Goal: Task Accomplishment & Management: Manage account settings

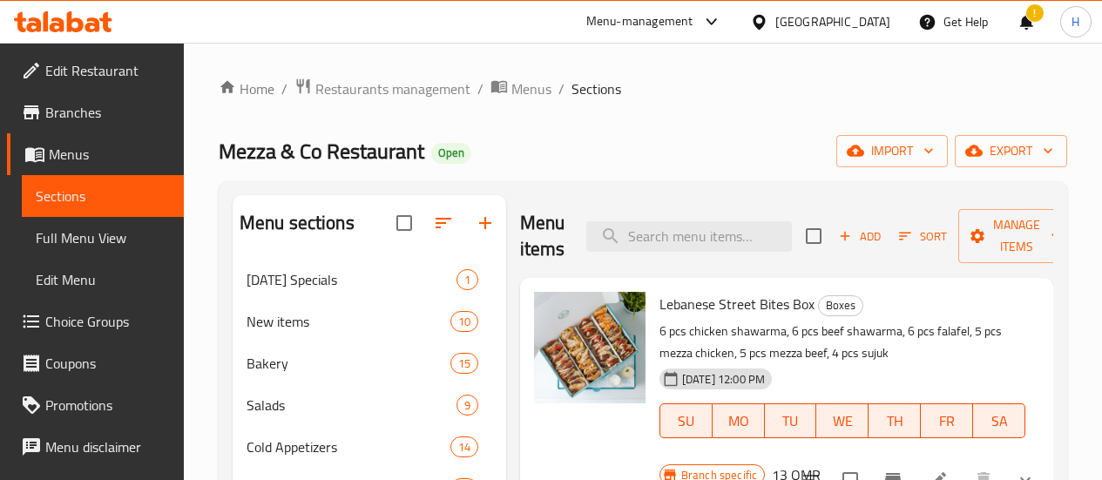
scroll to position [400, 0]
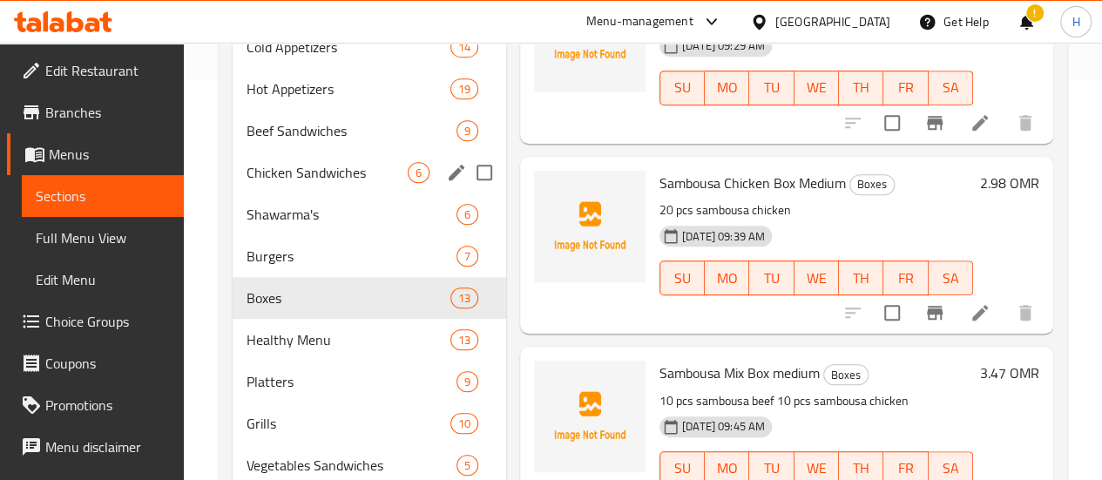
click at [294, 183] on span "Chicken Sandwiches" at bounding box center [327, 172] width 161 height 21
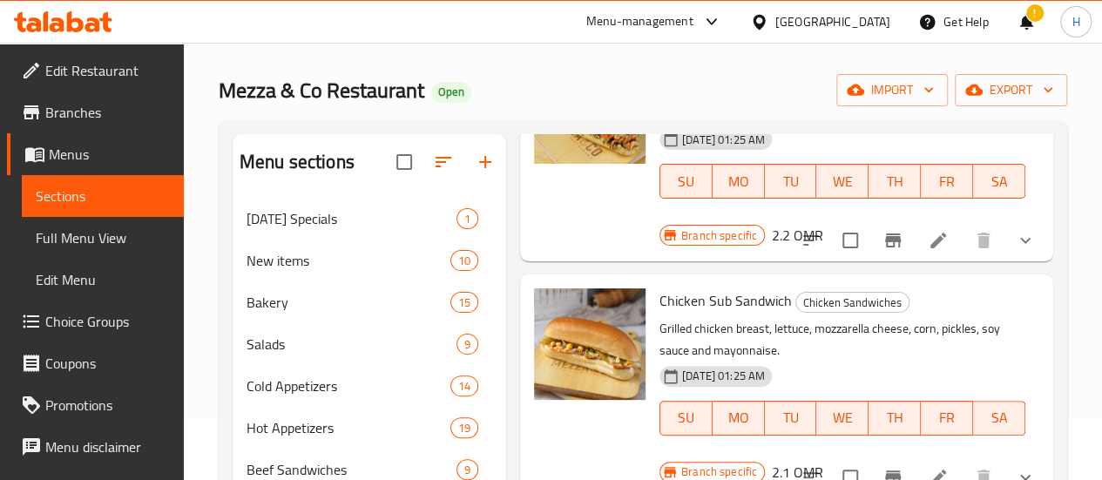
scroll to position [56, 0]
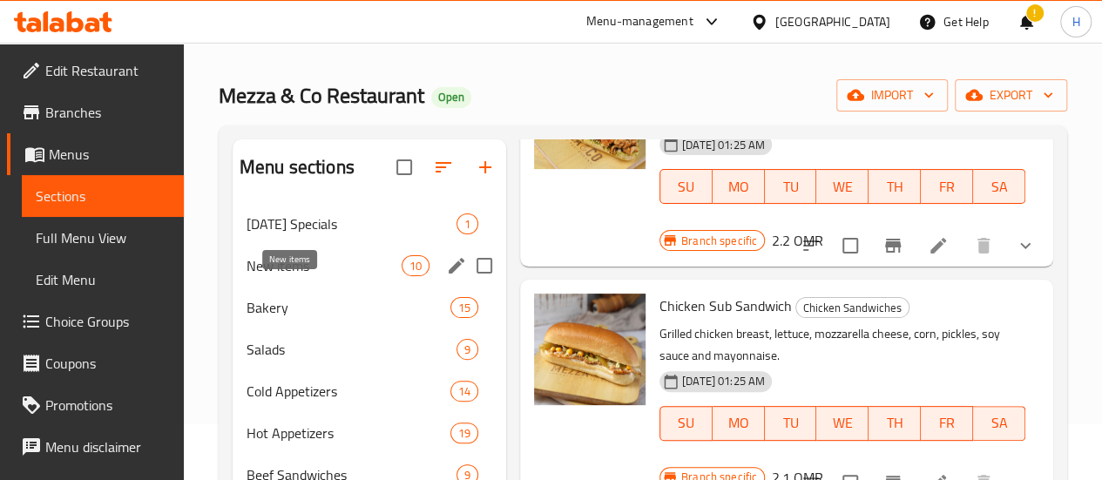
click at [304, 276] on span "New items" at bounding box center [324, 265] width 155 height 21
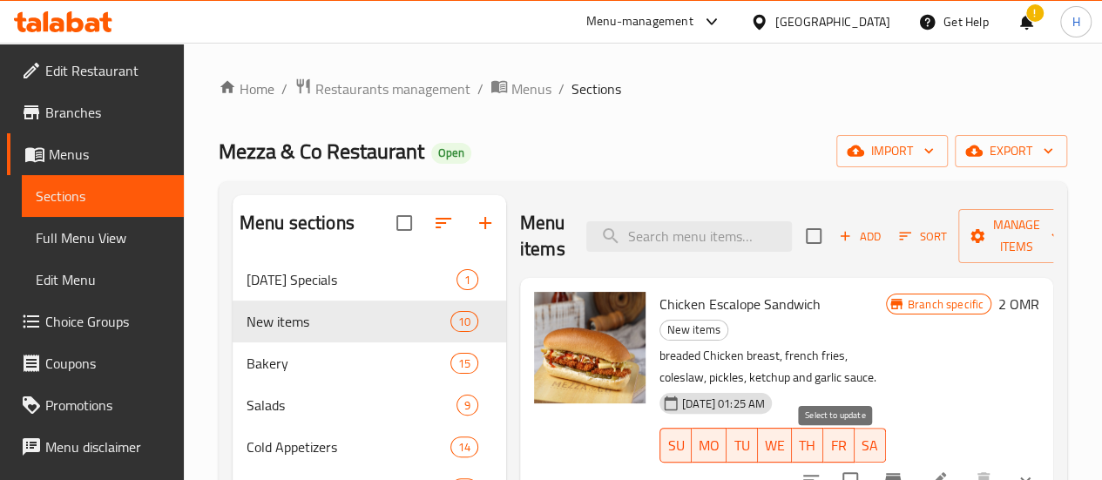
click at [841, 462] on input "checkbox" at bounding box center [850, 480] width 37 height 37
click at [973, 240] on span "Manage items" at bounding box center [1017, 236] width 89 height 44
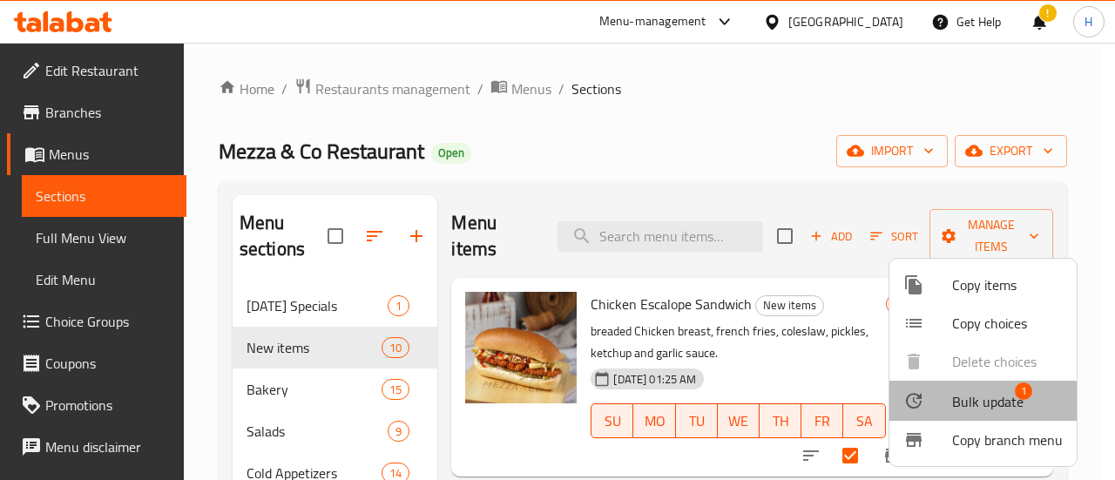
click at [971, 419] on li "Bulk update 1" at bounding box center [983, 401] width 187 height 40
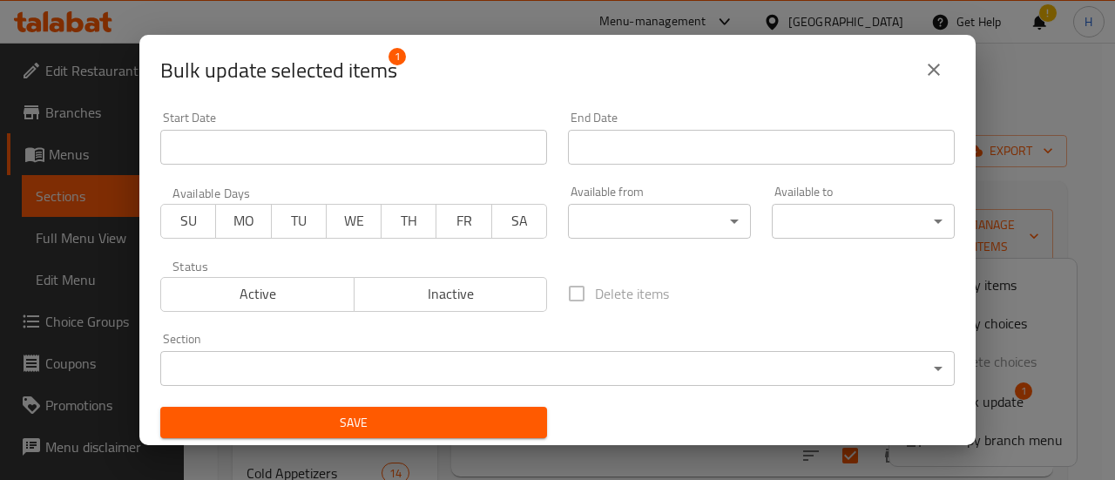
click at [427, 362] on body "​ Menu-management Oman Get Help ! H Edit Restaurant Branches Menus Sections Ful…" at bounding box center [557, 261] width 1115 height 437
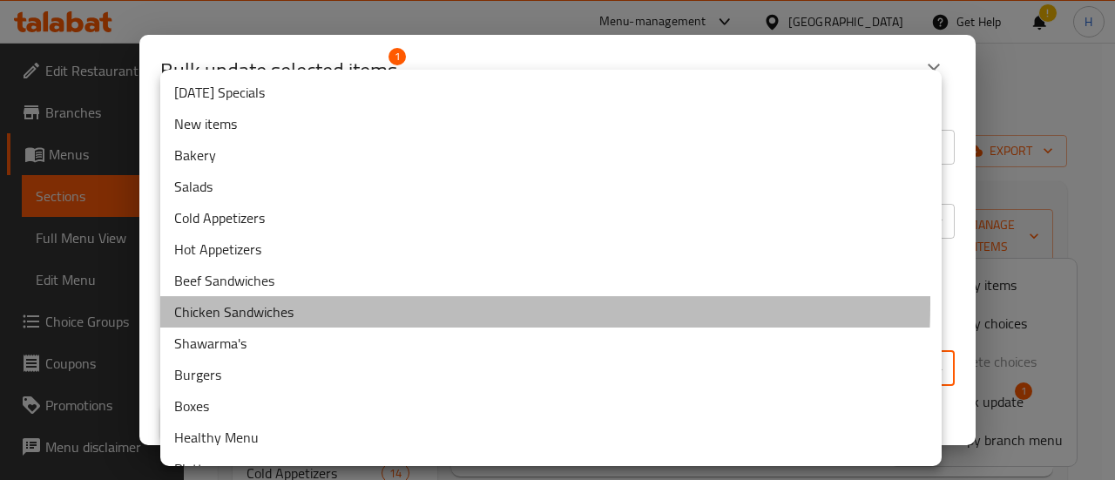
click at [259, 302] on li "Chicken Sandwiches" at bounding box center [551, 311] width 782 height 31
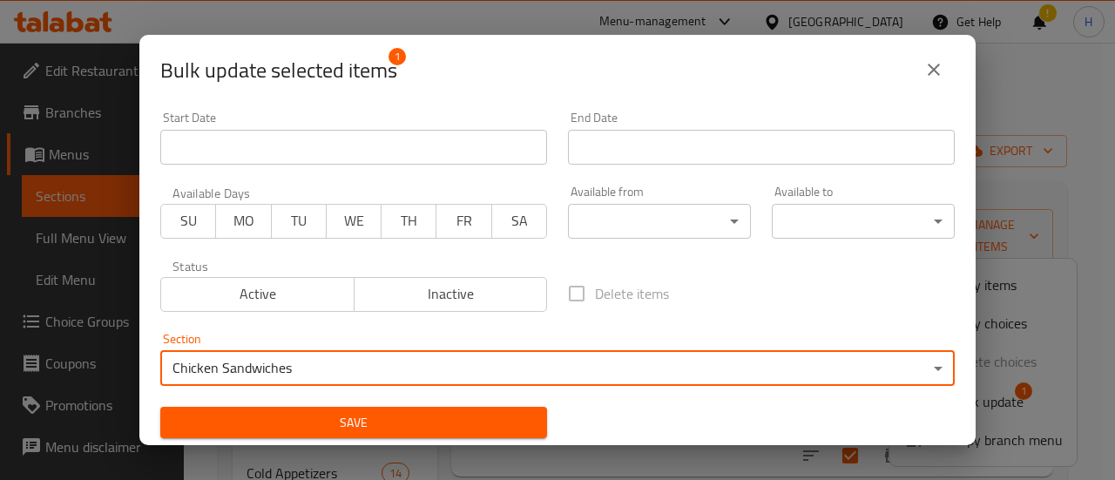
click at [342, 424] on span "Save" at bounding box center [353, 423] width 359 height 22
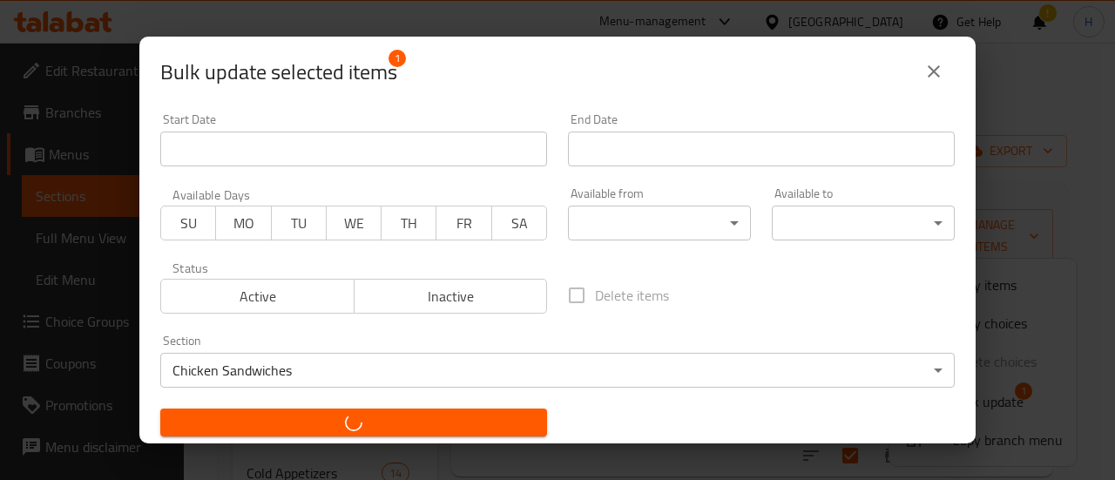
checkbox input "false"
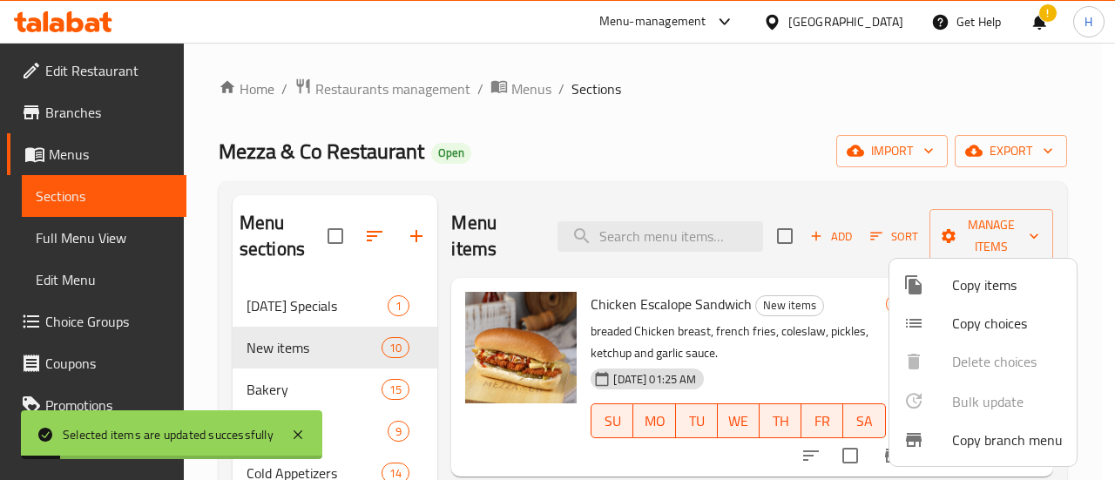
click at [594, 243] on div at bounding box center [557, 240] width 1115 height 480
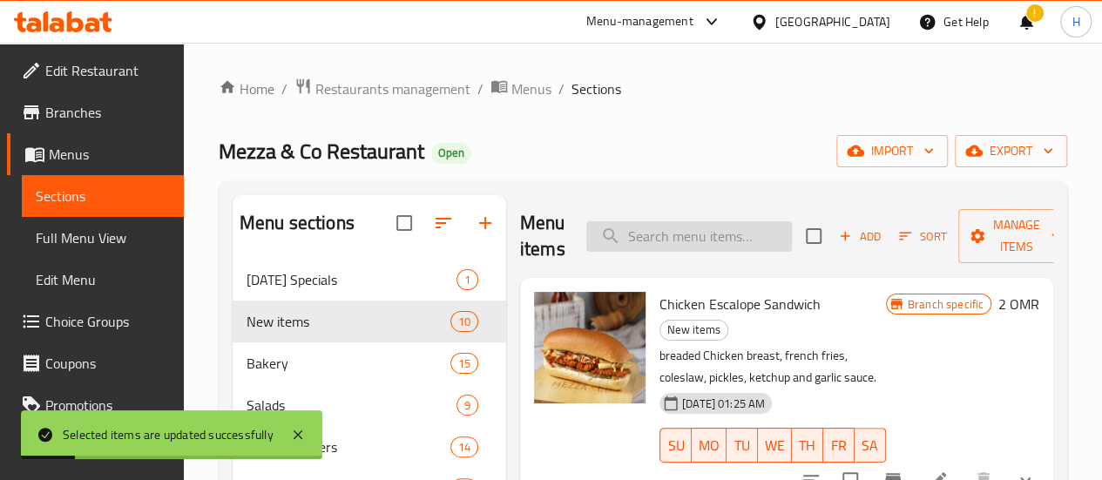
click at [604, 232] on input "search" at bounding box center [689, 236] width 206 height 31
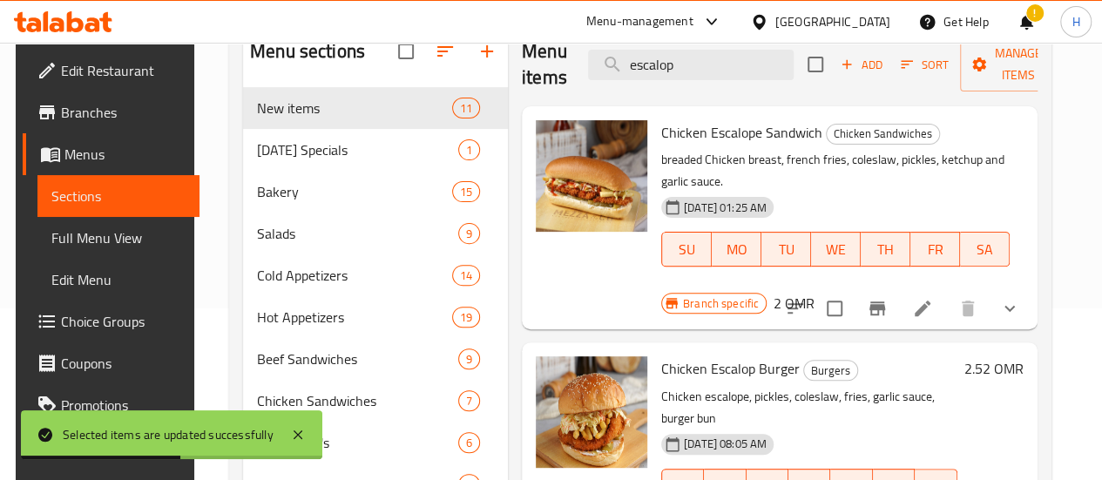
scroll to position [265, 0]
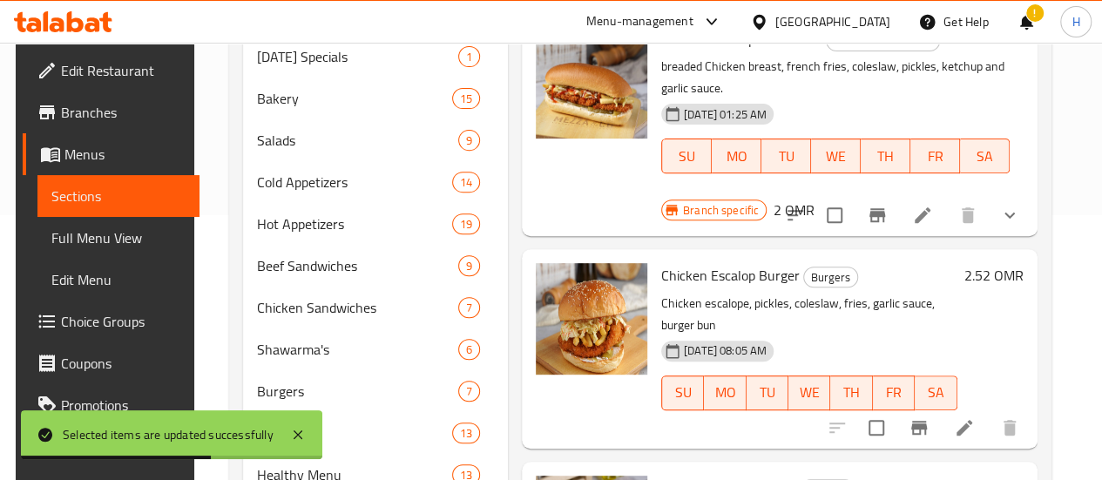
type input "escalop"
click at [895, 410] on input "checkbox" at bounding box center [876, 428] width 37 height 37
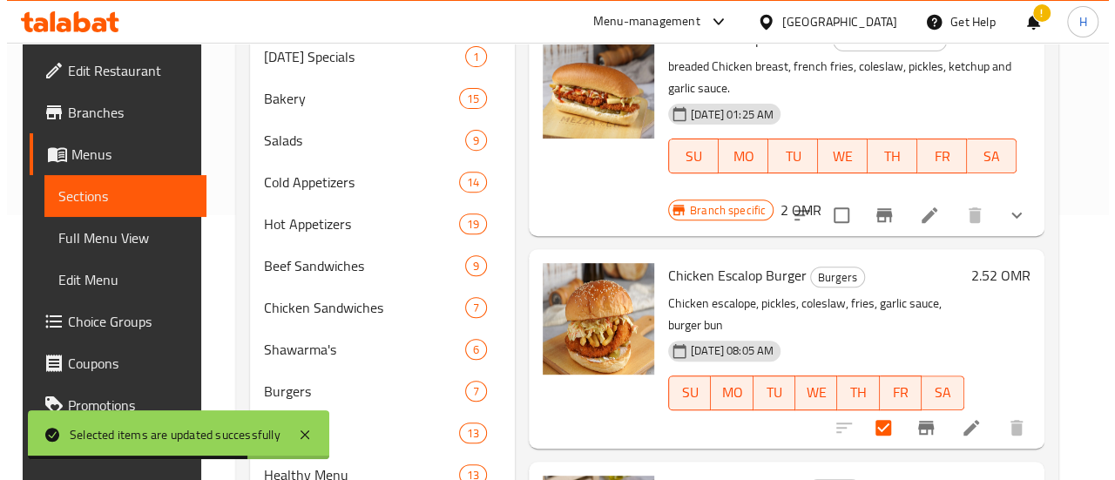
scroll to position [0, 0]
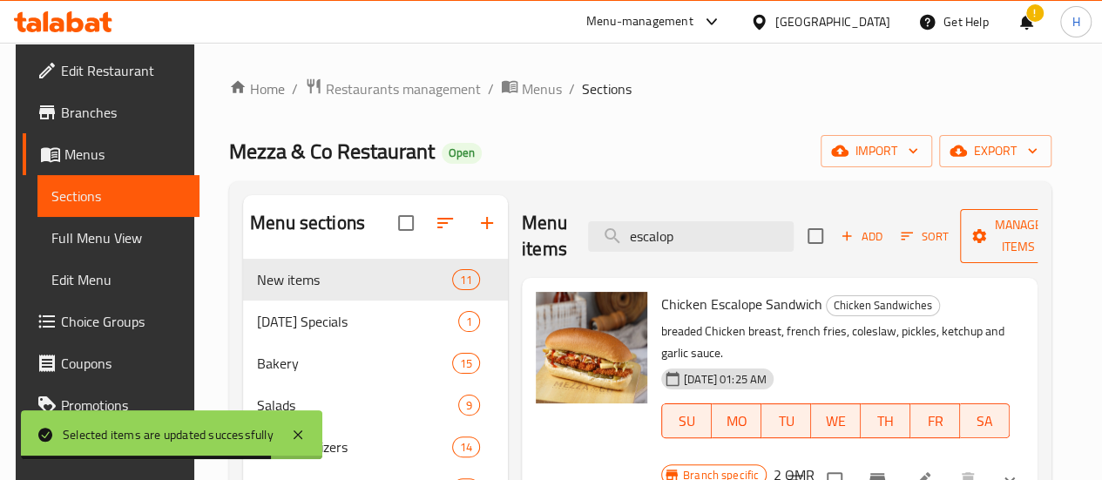
click at [1000, 257] on span "Manage items" at bounding box center [1018, 236] width 89 height 44
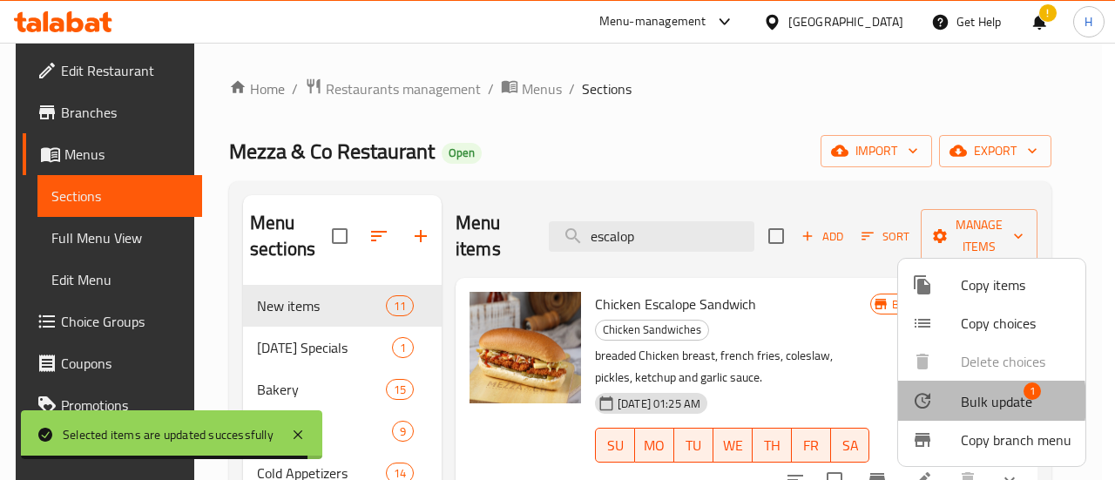
click at [941, 402] on div at bounding box center [936, 400] width 49 height 21
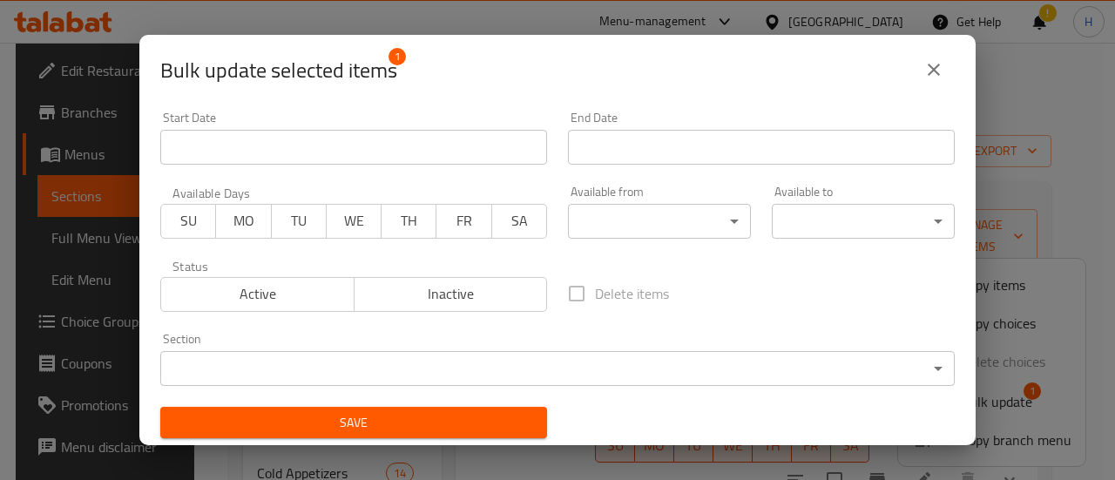
click at [465, 376] on body "Selected items are updated successfully ​ Menu-management Oman Get Help ! H Edi…" at bounding box center [557, 261] width 1115 height 437
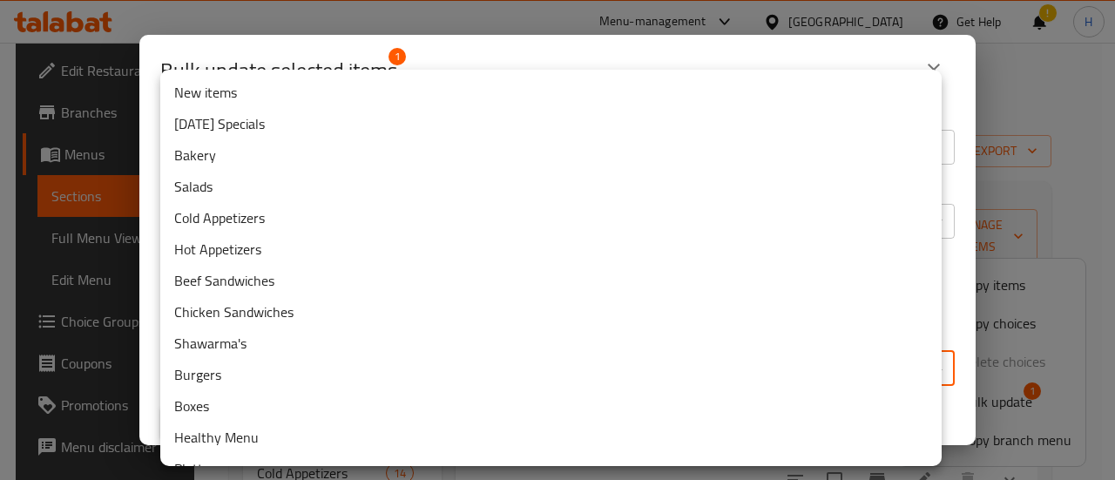
click at [234, 94] on li "New items" at bounding box center [551, 92] width 782 height 31
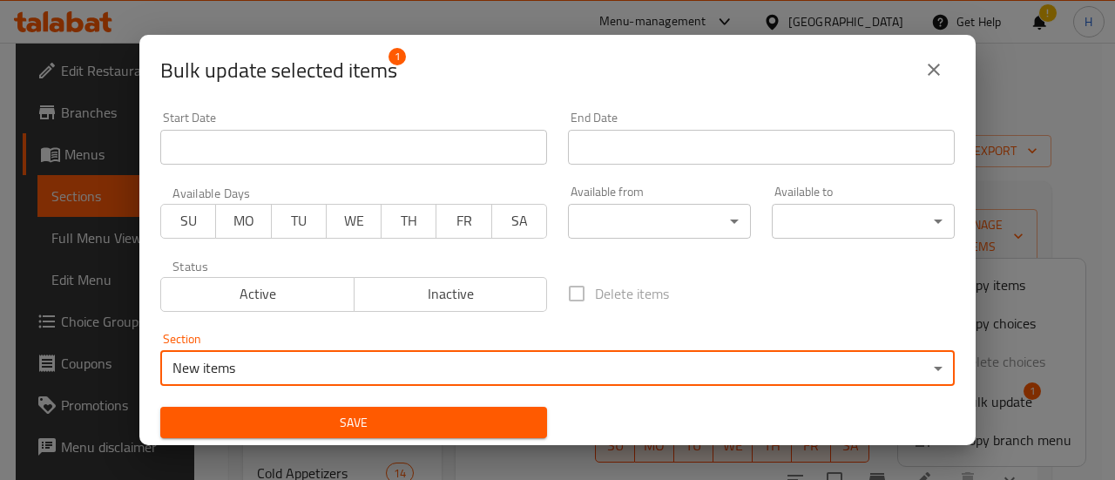
click at [368, 416] on span "Save" at bounding box center [353, 423] width 359 height 22
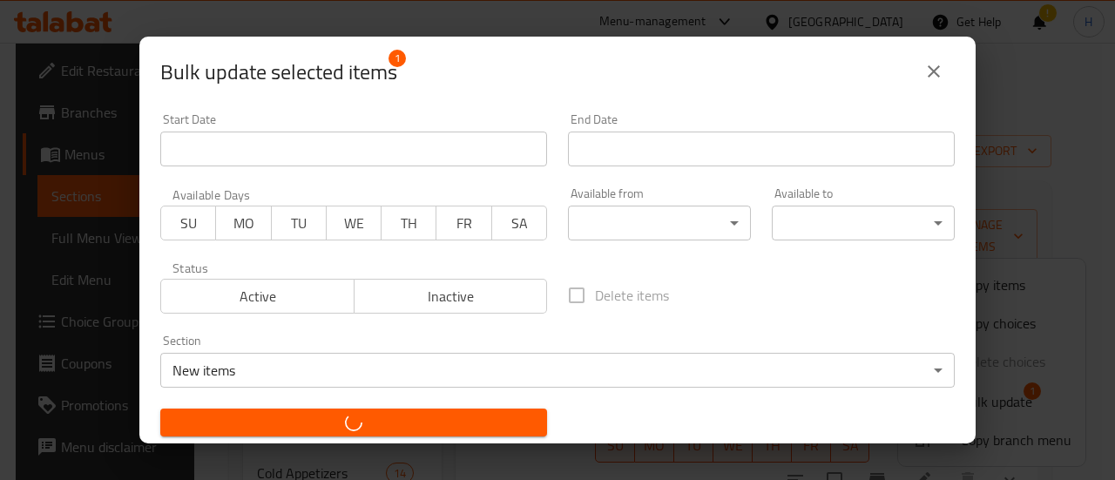
checkbox input "false"
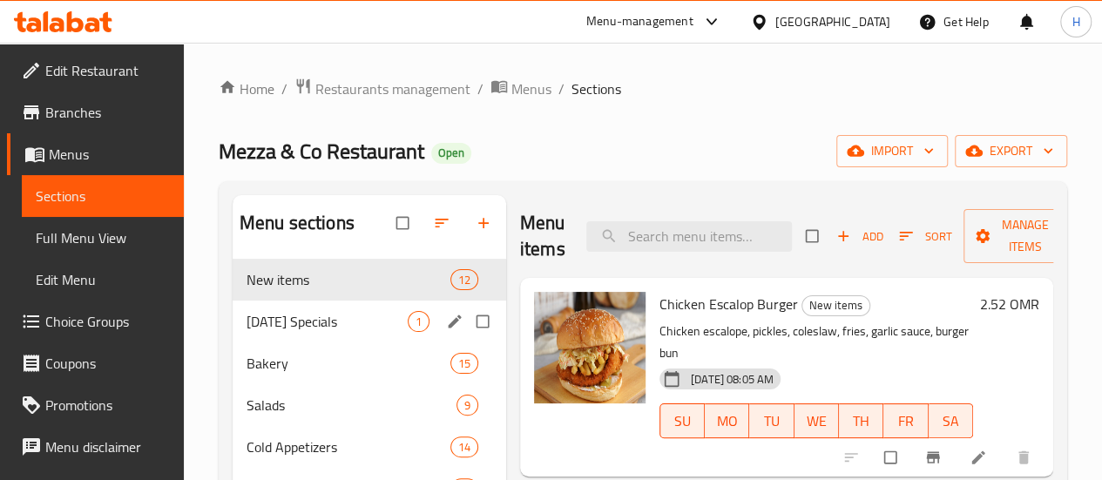
click at [257, 342] on div "[DATE] Specials 1" at bounding box center [370, 322] width 274 height 42
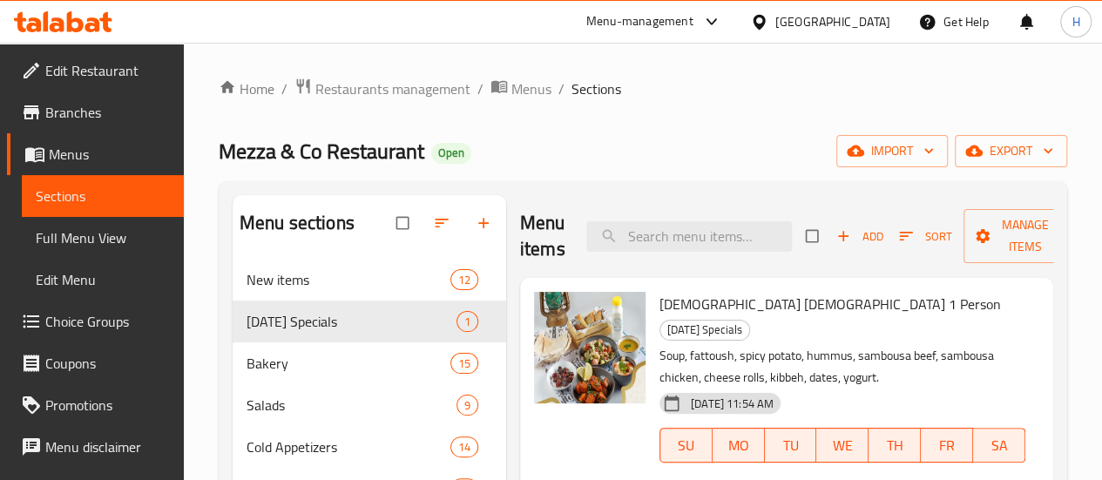
click at [95, 149] on span "Menus" at bounding box center [109, 154] width 121 height 21
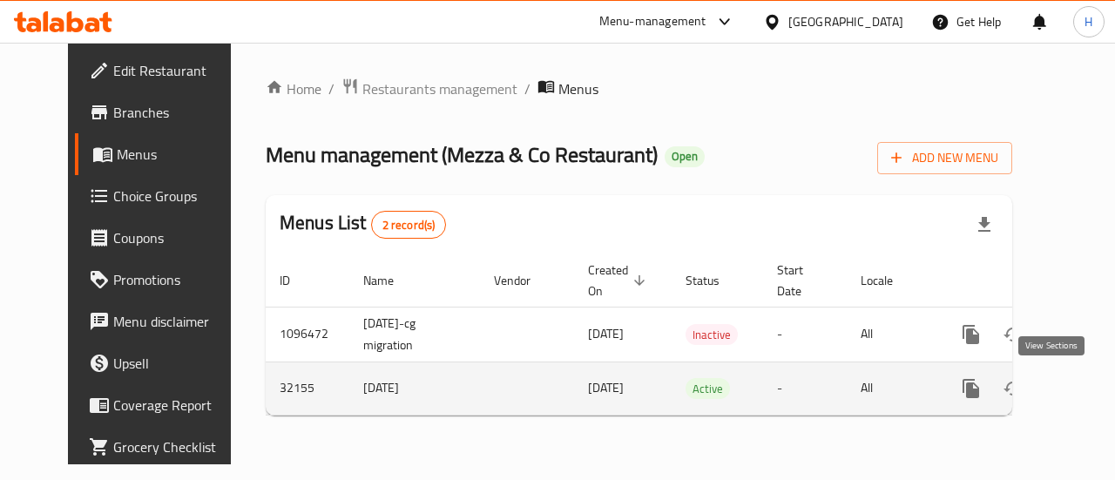
click at [1076, 390] on link "enhanced table" at bounding box center [1097, 389] width 42 height 42
